Goal: Subscribe to service/newsletter

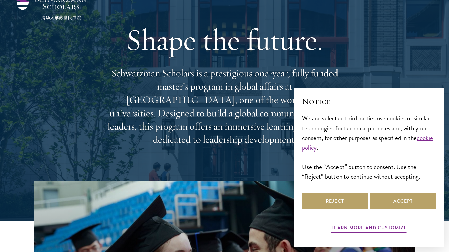
click at [337, 193] on div "Reject Accept" at bounding box center [368, 201] width 133 height 19
click at [341, 201] on button "Reject" at bounding box center [334, 202] width 65 height 16
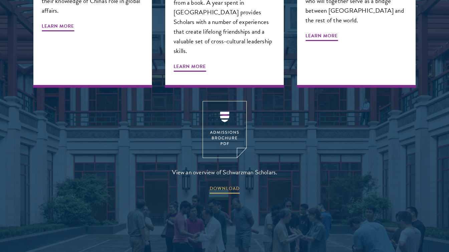
scroll to position [890, 0]
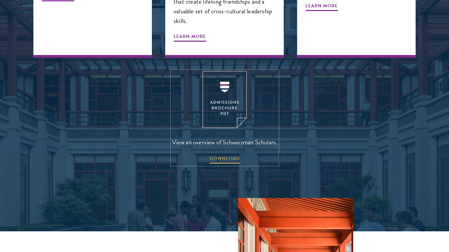
click at [223, 85] on img at bounding box center [225, 99] width 44 height 57
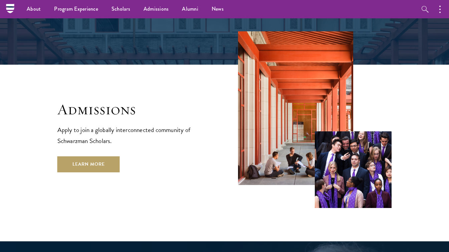
scroll to position [1058, 0]
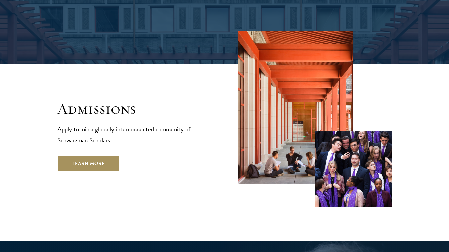
click at [104, 156] on link "Learn More" at bounding box center [88, 164] width 62 height 16
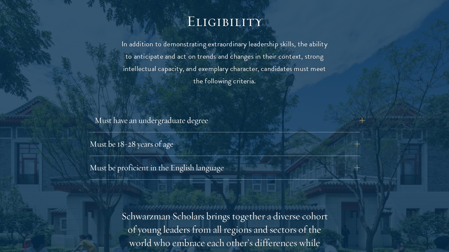
scroll to position [868, 0]
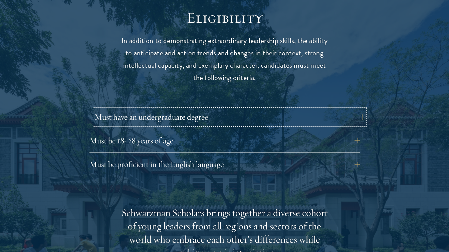
click at [257, 109] on button "Must have an undergraduate degree" at bounding box center [229, 117] width 270 height 16
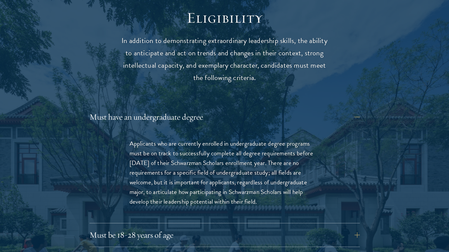
click at [277, 112] on div "Must have an undergraduate degree Applicants who are currently enrolled in unde…" at bounding box center [224, 166] width 270 height 114
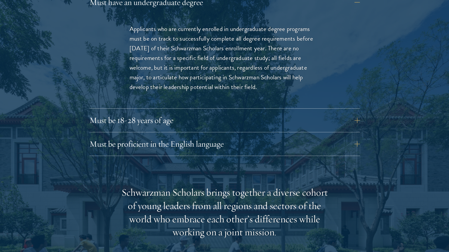
scroll to position [983, 0]
click at [265, 112] on button "Must be 18-28 years of age" at bounding box center [229, 120] width 270 height 16
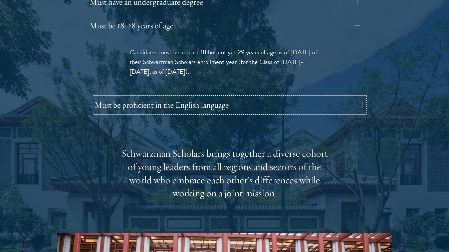
click at [255, 97] on button "Must be proficient in the English language" at bounding box center [229, 105] width 270 height 16
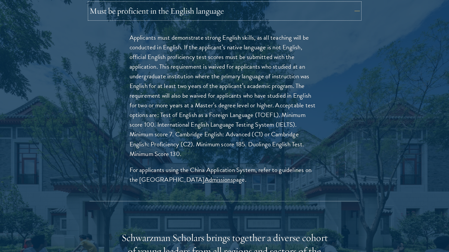
scroll to position [1022, 0]
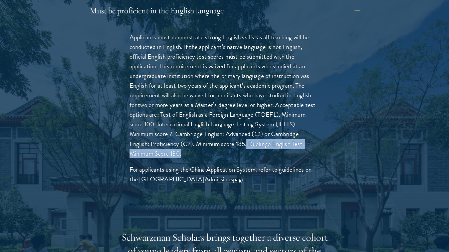
drag, startPoint x: 249, startPoint y: 130, endPoint x: 185, endPoint y: 142, distance: 64.8
click at [185, 142] on p "Applicants must demonstrate strong English skills, as all teaching will be cond…" at bounding box center [224, 95] width 190 height 126
copy p "Duolingo English Test. Minimum Score 130."
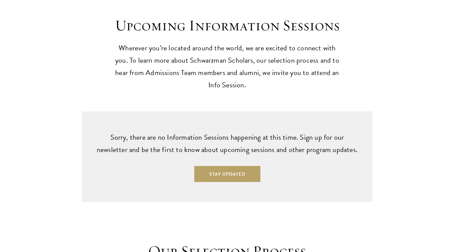
scroll to position [1796, 0]
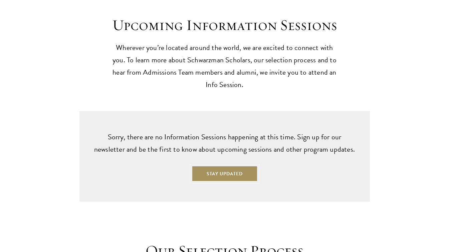
click at [215, 166] on button "Stay Updated" at bounding box center [225, 174] width 66 height 16
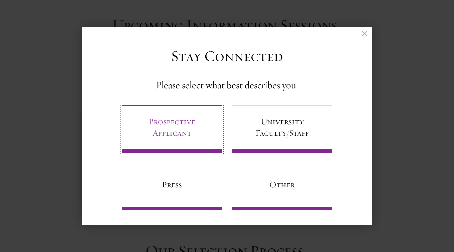
click at [173, 135] on link "Prospective Applicant" at bounding box center [172, 128] width 100 height 47
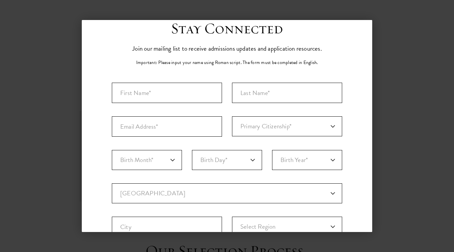
scroll to position [22, 0]
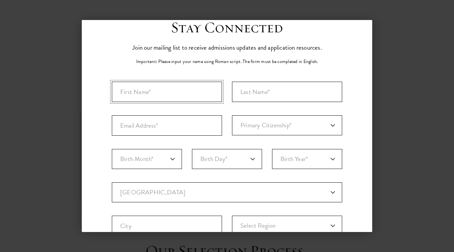
click at [151, 91] on input "First Name*" at bounding box center [167, 92] width 110 height 20
type input "[PERSON_NAME]"
type input "[PERSON_NAME][EMAIL_ADDRESS][DOMAIN_NAME]"
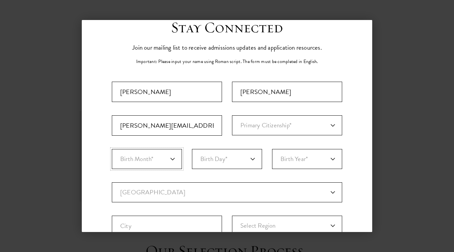
select select "08"
select select "02"
select select "2004"
select select "GM"
type input "[GEOGRAPHIC_DATA]"
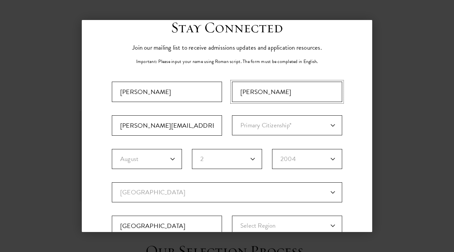
select select
click at [249, 124] on select "Primary Citizenship* [GEOGRAPHIC_DATA] [DEMOGRAPHIC_DATA] [DEMOGRAPHIC_DATA] [D…" at bounding box center [287, 125] width 110 height 20
select select "GM"
click at [232, 115] on select "Primary Citizenship* [GEOGRAPHIC_DATA] [DEMOGRAPHIC_DATA] [DEMOGRAPHIC_DATA] [D…" at bounding box center [287, 125] width 110 height 20
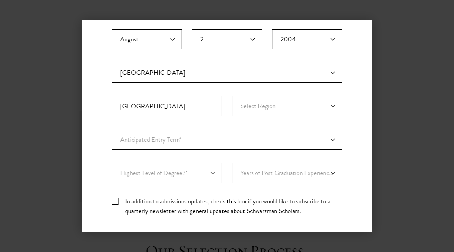
scroll to position [142, 0]
click at [261, 104] on select "Select Region [GEOGRAPHIC_DATA] [GEOGRAPHIC_DATA] [GEOGRAPHIC_DATA] [GEOGRAPHIC…" at bounding box center [287, 106] width 110 height 20
select select "[GEOGRAPHIC_DATA]"
click at [232, 96] on select "Select Region [GEOGRAPHIC_DATA] [GEOGRAPHIC_DATA] [GEOGRAPHIC_DATA] [GEOGRAPHIC…" at bounding box center [287, 106] width 110 height 20
click at [192, 140] on select "Anticipated Entry Term* Just Exploring" at bounding box center [227, 139] width 230 height 20
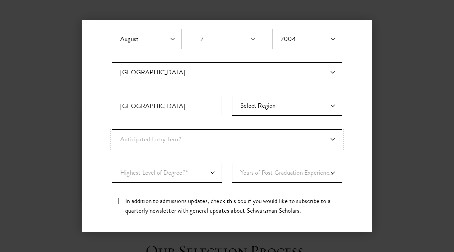
click at [112, 129] on select "Anticipated Entry Term* Just Exploring" at bounding box center [227, 139] width 230 height 20
click at [196, 174] on select "Highest Level of Degree?* PHD Bachelor's Master's Current Undergraduate Student" at bounding box center [167, 173] width 110 height 20
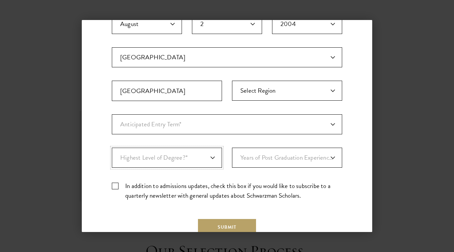
scroll to position [157, 0]
click at [170, 155] on select "Highest Level of Degree?* PHD Bachelor's Master's Current Undergraduate Student" at bounding box center [167, 158] width 110 height 20
select select "baef124f-e103-44b1-8ca6-5d0669438e44"
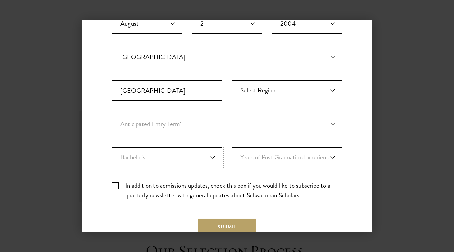
click at [112, 148] on select "Highest Level of Degree?* PHD Bachelor's Master's Current Undergraduate Student" at bounding box center [167, 158] width 110 height 20
click at [250, 158] on select "Years of Post Graduation Experience?* 1 2 3 4 5 6 7 8 9 10" at bounding box center [287, 158] width 110 height 20
click at [339, 194] on div "Stay Connected Please select what best describes you: Prospective Applicant Uni…" at bounding box center [227, 72] width 290 height 379
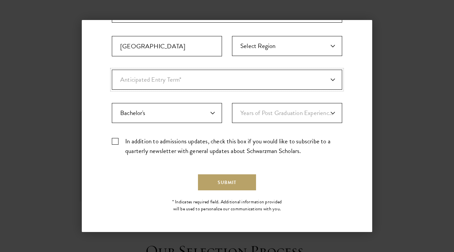
click at [159, 82] on select "Anticipated Entry Term* Just Exploring" at bounding box center [227, 80] width 230 height 20
click at [112, 70] on select "Anticipated Entry Term* Just Exploring" at bounding box center [227, 80] width 230 height 20
click at [265, 82] on select "Anticipated Entry Term* Just Exploring" at bounding box center [227, 80] width 230 height 20
click at [265, 83] on select "Anticipated Entry Term* Just Exploring" at bounding box center [227, 80] width 230 height 20
click at [297, 119] on select "Years of Post Graduation Experience?* 1 2 3 4 5 6 7 8 9 10" at bounding box center [287, 113] width 110 height 20
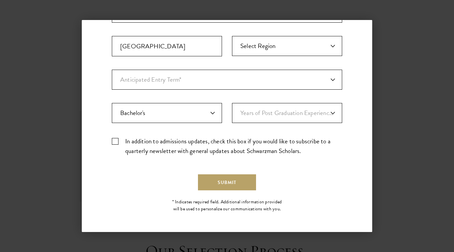
click at [314, 192] on div "Stay Connected Join our mailing list to receive admissions updates and applicat…" at bounding box center [227, 27] width 230 height 379
click at [215, 179] on button "Submit" at bounding box center [227, 183] width 58 height 16
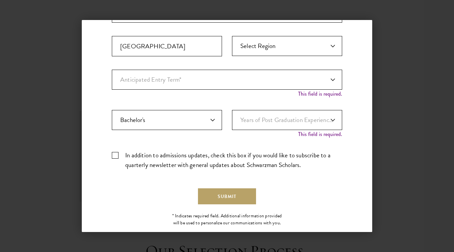
click at [270, 92] on div "Anticipated Entry Term* Just Exploring" at bounding box center [227, 83] width 230 height 27
click at [253, 87] on select "Anticipated Entry Term* Just Exploring" at bounding box center [227, 80] width 230 height 20
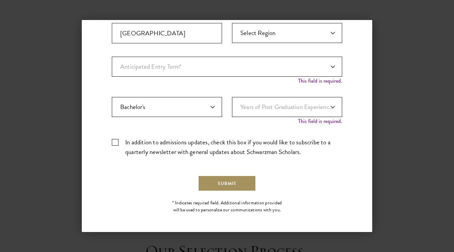
scroll to position [216, 0]
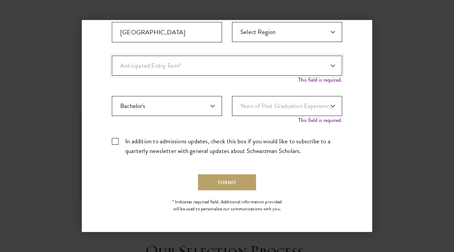
click at [162, 64] on select "Anticipated Entry Term* Just Exploring" at bounding box center [227, 66] width 230 height 20
select select "a6790467-ebe7-4045-a56a-66c1cae98076"
click at [112, 63] on select "Anticipated Entry Term* Just Exploring" at bounding box center [227, 66] width 230 height 20
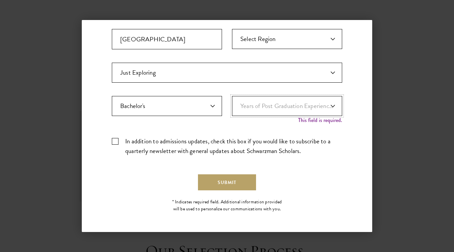
click at [253, 102] on select "Years of Post Graduation Experience?* 1 2 3 4 5 6 7 8 9 10" at bounding box center [287, 106] width 110 height 20
click at [232, 96] on select "Years of Post Graduation Experience?* 1 2 3 4 5 6 7 8 9 10" at bounding box center [287, 106] width 110 height 20
click at [245, 124] on div "Important: The form must be completed in English. [PERSON_NAME] [PERSON_NAME][E…" at bounding box center [227, 28] width 230 height 266
click at [241, 95] on div "Important: The form must be completed in English. [PERSON_NAME] [PERSON_NAME][E…" at bounding box center [227, 28] width 230 height 266
click at [244, 106] on select "Years of Post Graduation Experience?* 1 2 3 4 5 6 7 8 9 10" at bounding box center [287, 106] width 110 height 20
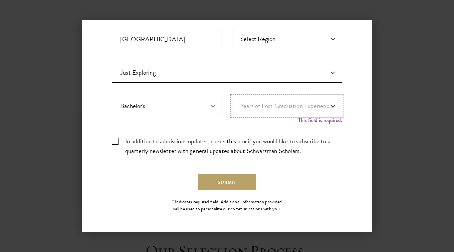
select select "1"
click at [232, 103] on select "Years of Post Graduation Experience?* 1 2 3 4 5 6 7 8 9 10" at bounding box center [287, 106] width 110 height 20
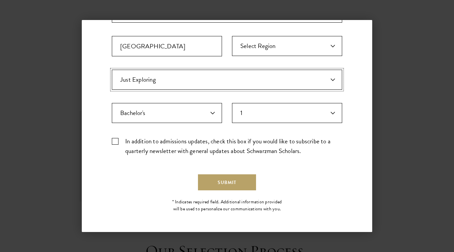
click at [204, 84] on select "Anticipated Entry Term* Just Exploring" at bounding box center [227, 80] width 230 height 20
select select "Anticipated Entry Term*"
click at [112, 70] on select "Anticipated Entry Term* Just Exploring" at bounding box center [227, 80] width 230 height 20
click at [189, 113] on select "Highest Level of Degree?* PHD Bachelor's Master's Current Undergraduate Student" at bounding box center [167, 113] width 110 height 20
select select "bf44f490-31e9-4d16-b1d2-df861e7933aa"
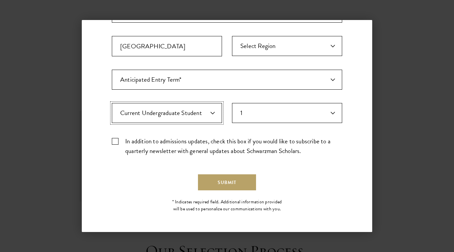
click at [112, 103] on select "Highest Level of Degree?* PHD Bachelor's Master's Current Undergraduate Student" at bounding box center [167, 113] width 110 height 20
click at [253, 112] on select "Years of Post Graduation Experience?* 1 2 3 4 5 6 7 8 9 10" at bounding box center [287, 113] width 110 height 20
click at [232, 103] on select "Years of Post Graduation Experience?* 1 2 3 4 5 6 7 8 9 10" at bounding box center [287, 113] width 110 height 20
click at [224, 178] on button "Submit" at bounding box center [227, 183] width 58 height 16
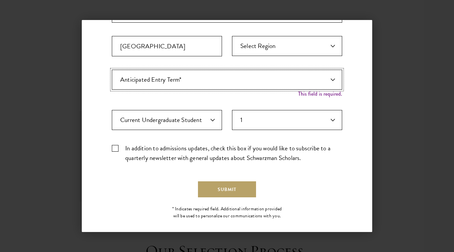
click at [232, 77] on select "Anticipated Entry Term* Just Exploring" at bounding box center [227, 80] width 230 height 20
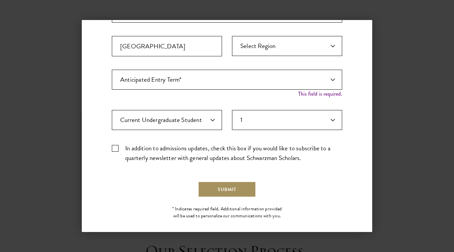
scroll to position [209, 0]
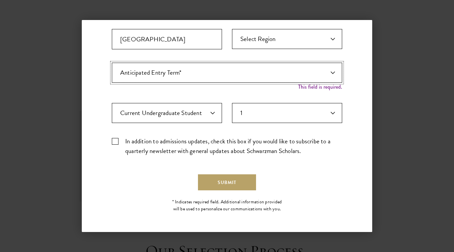
click at [185, 80] on select "Anticipated Entry Term* Just Exploring" at bounding box center [227, 73] width 230 height 20
select select "a6790467-ebe7-4045-a56a-66c1cae98076"
click at [112, 70] on select "Anticipated Entry Term* Just Exploring" at bounding box center [227, 73] width 230 height 20
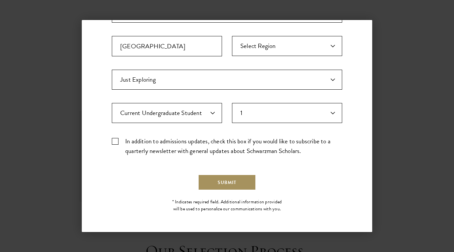
click at [225, 184] on button "Submit" at bounding box center [227, 183] width 58 height 16
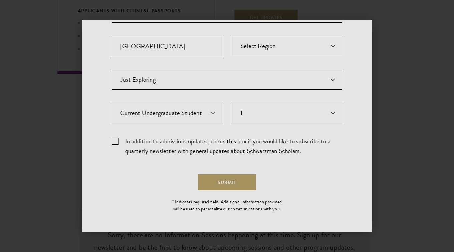
scroll to position [0, 0]
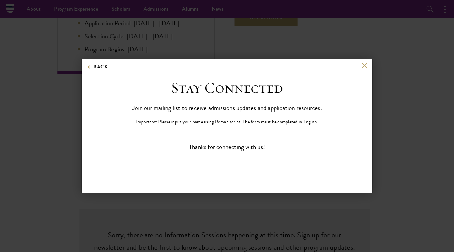
click at [364, 69] on div "Back" at bounding box center [227, 71] width 290 height 16
click at [367, 62] on div "Back Stay Connected Please select what best describes you: Prospective Applican…" at bounding box center [227, 126] width 290 height 135
click at [364, 67] on button at bounding box center [364, 66] width 6 height 6
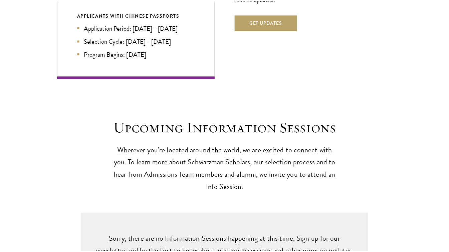
scroll to position [1713, 0]
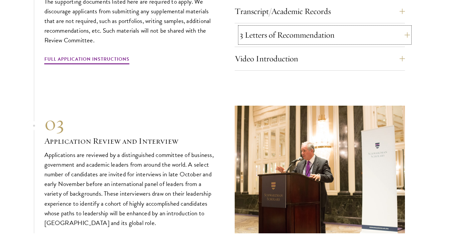
click at [280, 27] on button "3 Letters of Recommendation" at bounding box center [325, 35] width 170 height 16
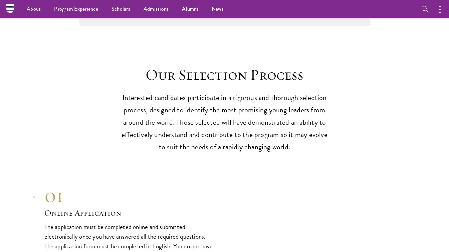
scroll to position [1767, 0]
